Goal: Navigation & Orientation: Find specific page/section

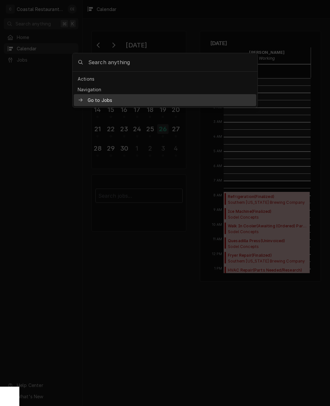
scroll to position [103, 0]
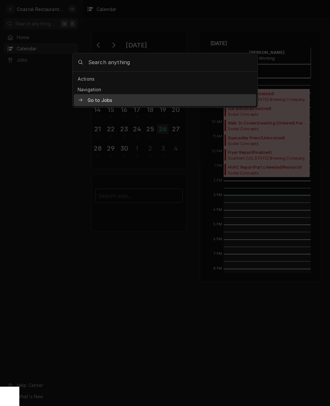
click at [33, 83] on div at bounding box center [165, 203] width 330 height 406
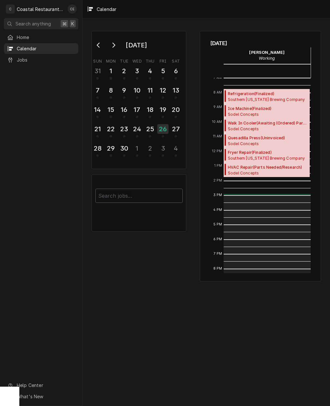
click at [27, 33] on div "Home" at bounding box center [41, 37] width 72 height 8
